Goal: Transaction & Acquisition: Purchase product/service

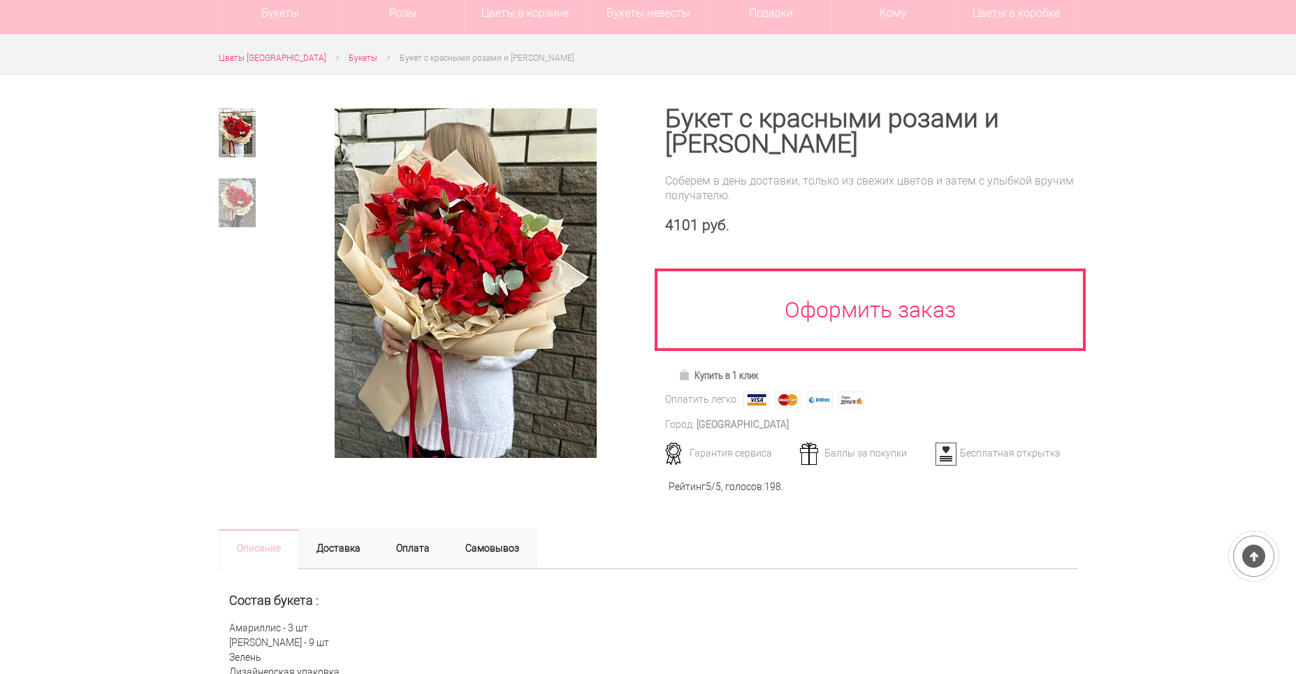
scroll to position [140, 0]
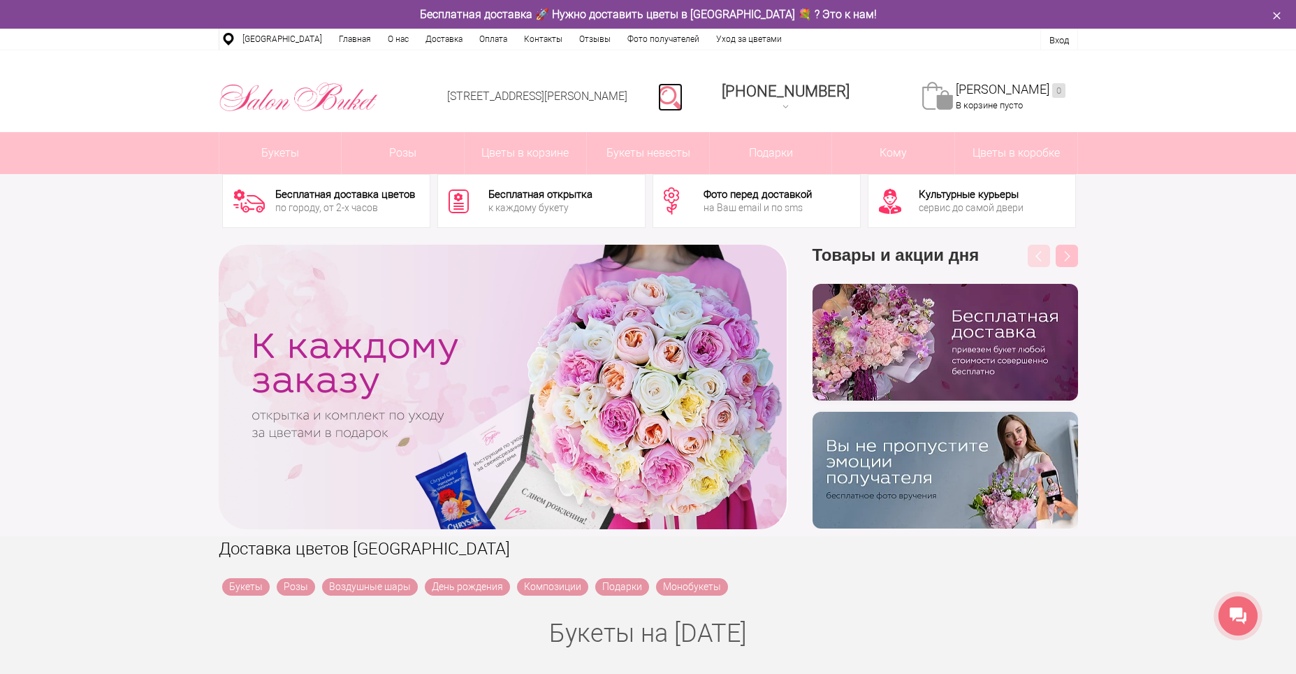
click at [683, 106] on link at bounding box center [670, 97] width 24 height 28
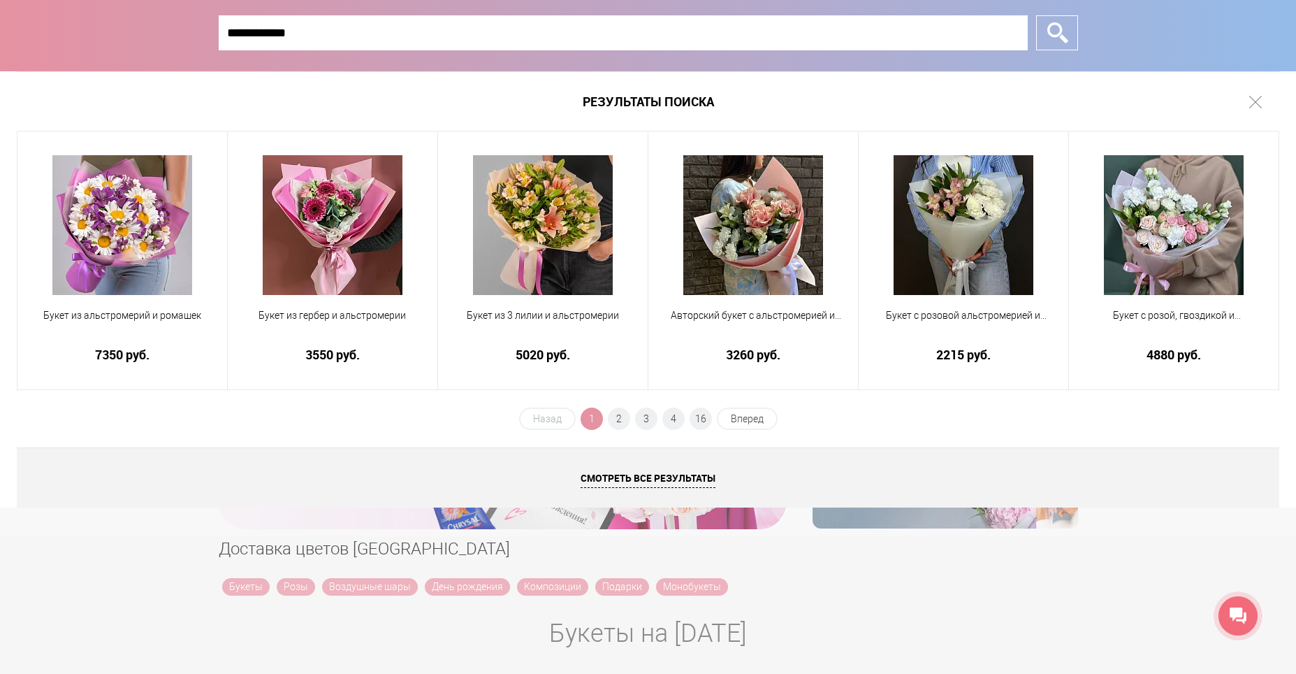
type input "**********"
